Goal: Information Seeking & Learning: Learn about a topic

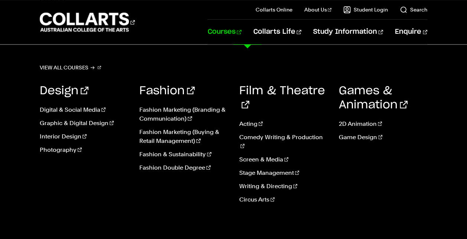
scroll to position [1777, 0]
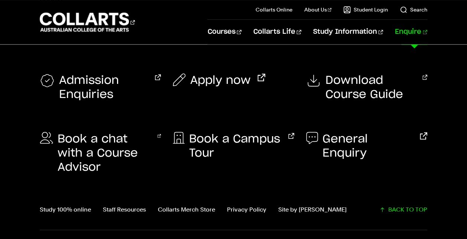
click at [412, 30] on link "Enquire" at bounding box center [411, 32] width 32 height 25
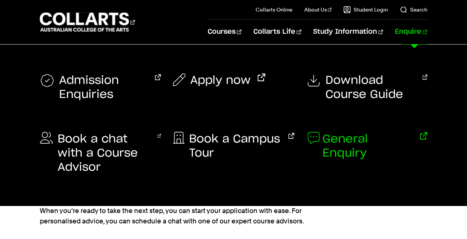
click at [358, 137] on span "General Enquiry" at bounding box center [367, 146] width 91 height 28
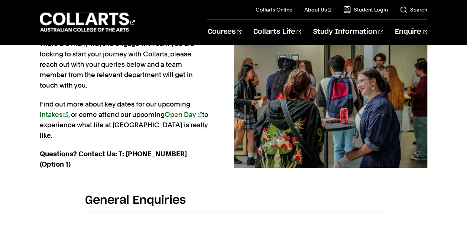
scroll to position [101, 0]
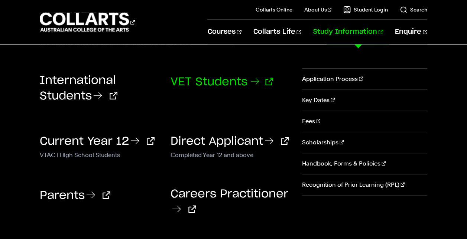
click at [221, 79] on link "VET Students" at bounding box center [221, 81] width 102 height 11
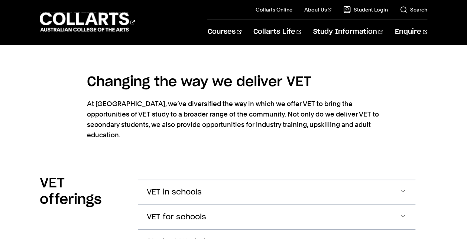
scroll to position [1015, 0]
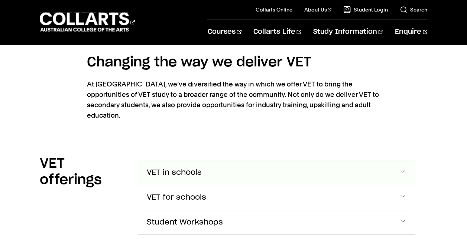
click at [403, 168] on span "Accordion Section" at bounding box center [402, 173] width 7 height 10
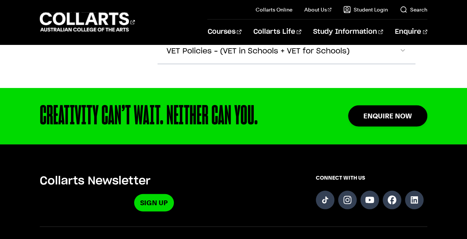
scroll to position [2405, 0]
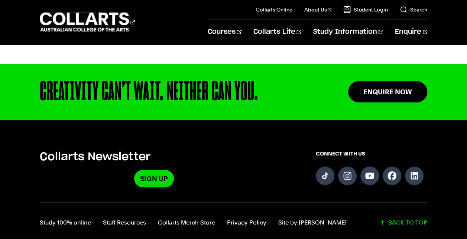
click at [306, 150] on div "Collarts Newsletter Sign Up CONNECT WITH US Study 100% online Staff Resources C…" at bounding box center [233, 241] width 467 height 182
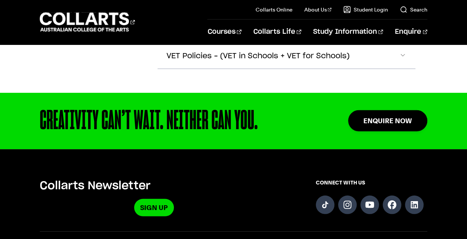
scroll to position [2377, 0]
